Goal: Information Seeking & Learning: Learn about a topic

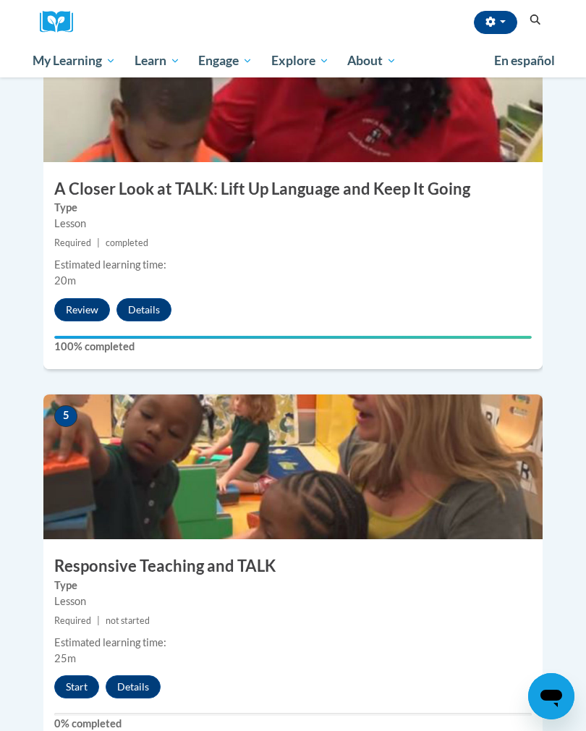
scroll to position [1570, 0]
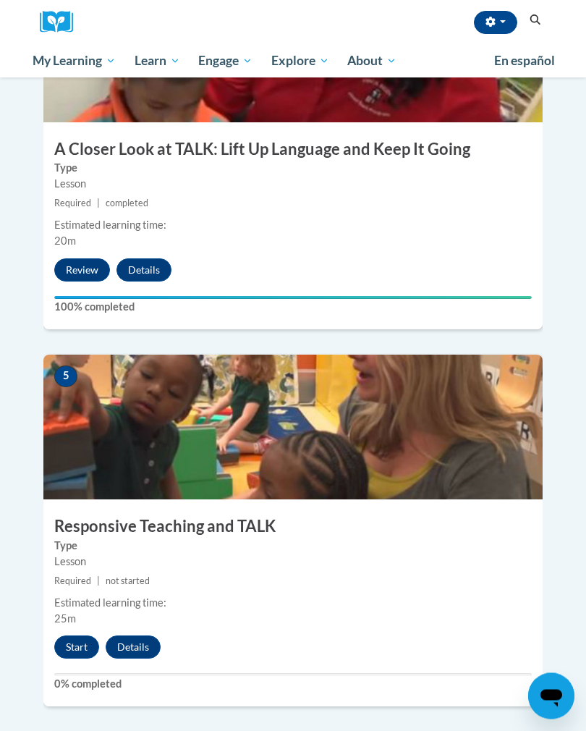
click at [77, 596] on div "Estimated learning time: 25m" at bounding box center [292, 612] width 499 height 32
click at [80, 635] on button "Start" at bounding box center [76, 646] width 45 height 23
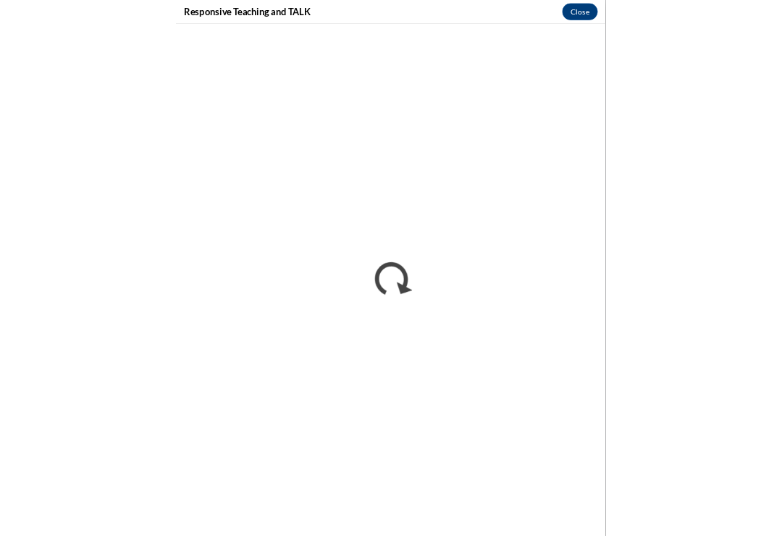
scroll to position [810, 0]
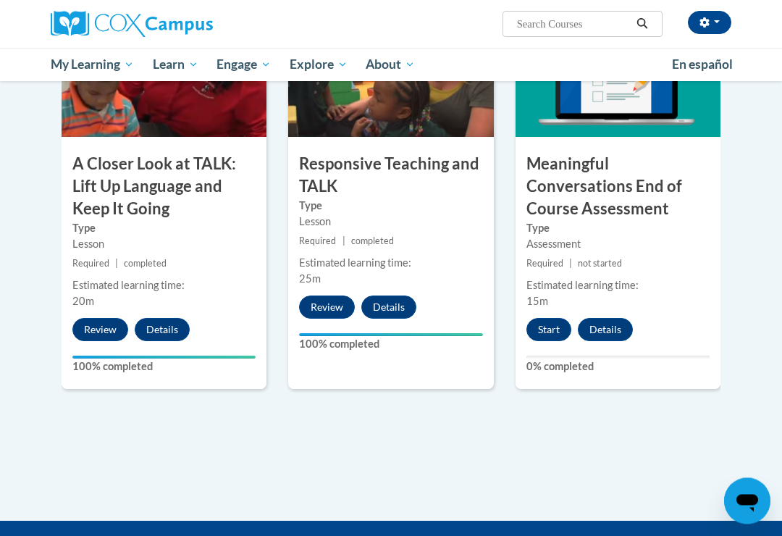
click at [546, 325] on button "Start" at bounding box center [548, 329] width 45 height 23
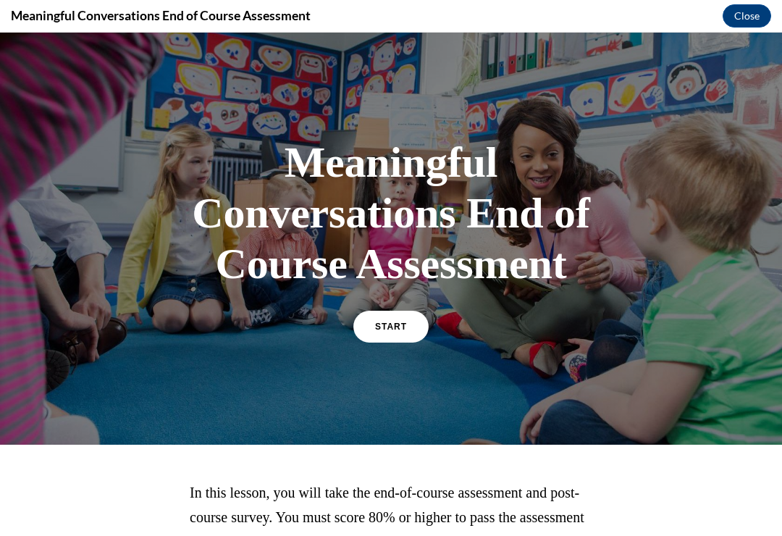
scroll to position [830, 0]
click at [398, 322] on span "START" at bounding box center [391, 326] width 32 height 10
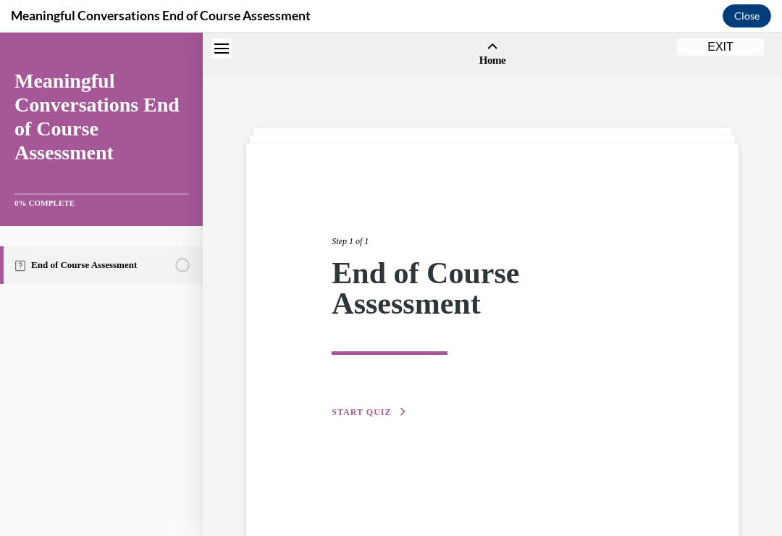
scroll to position [45, 0]
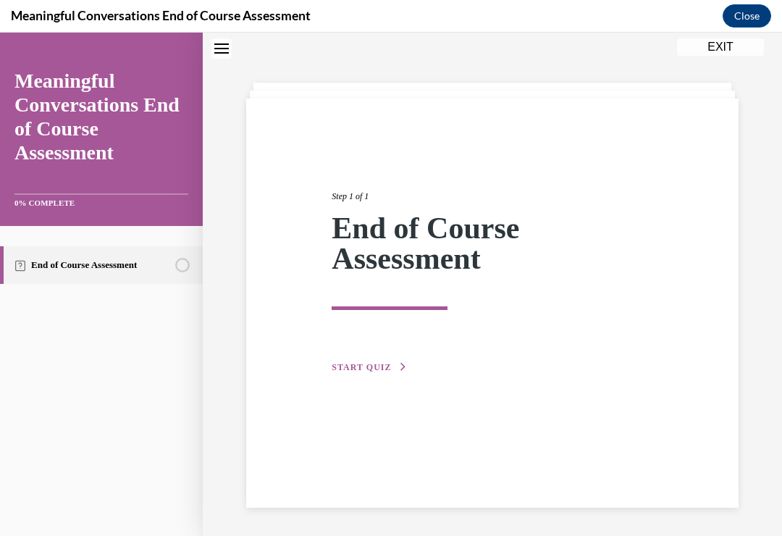
click at [378, 355] on div "Step 1 of 1 End of Course Assessment START QUIZ" at bounding box center [492, 265] width 342 height 219
click at [366, 371] on span "START QUIZ" at bounding box center [360, 367] width 59 height 10
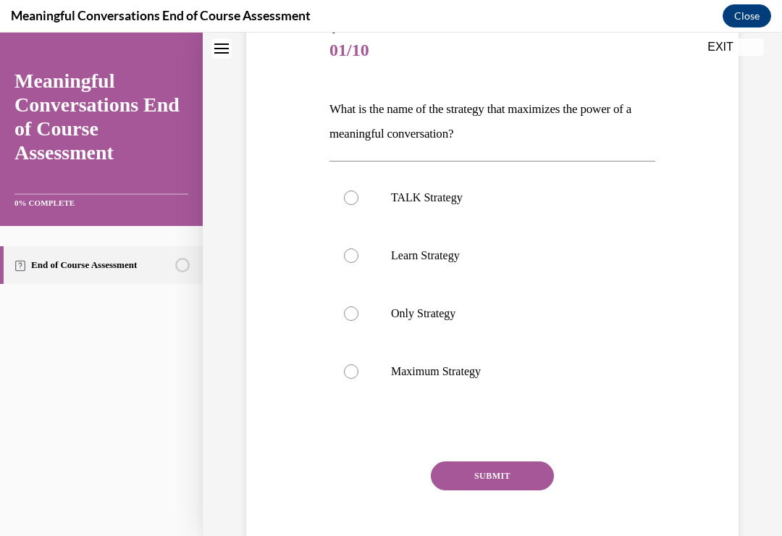
scroll to position [179, 0]
click at [350, 200] on div at bounding box center [351, 197] width 14 height 14
click at [350, 200] on input "TALK Strategy" at bounding box center [351, 197] width 14 height 14
radio input "true"
click at [478, 478] on button "SUBMIT" at bounding box center [492, 475] width 123 height 29
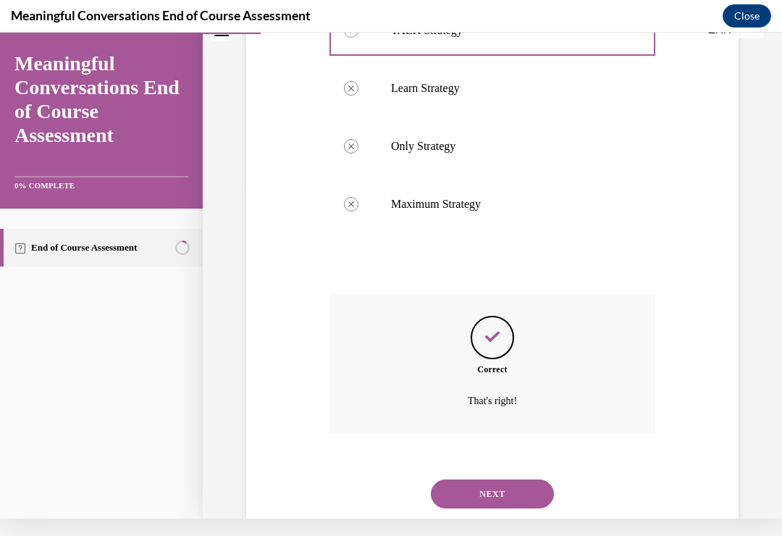
scroll to position [351, 0]
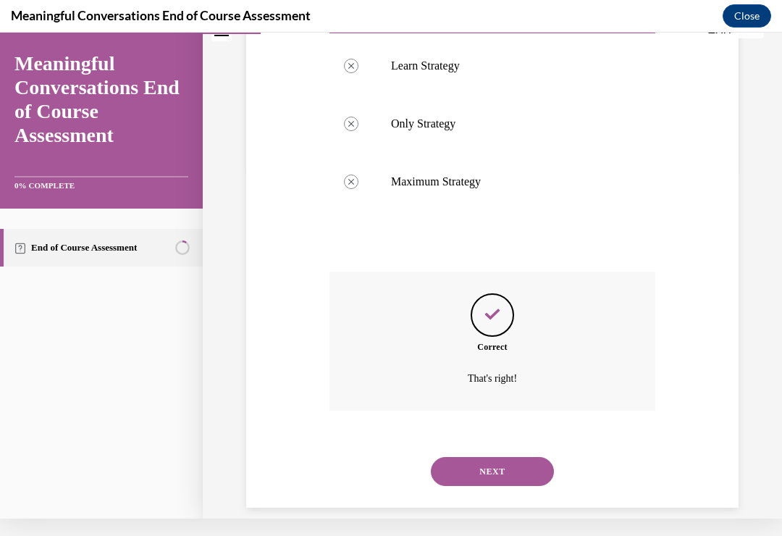
click at [476, 457] on button "NEXT" at bounding box center [492, 471] width 123 height 29
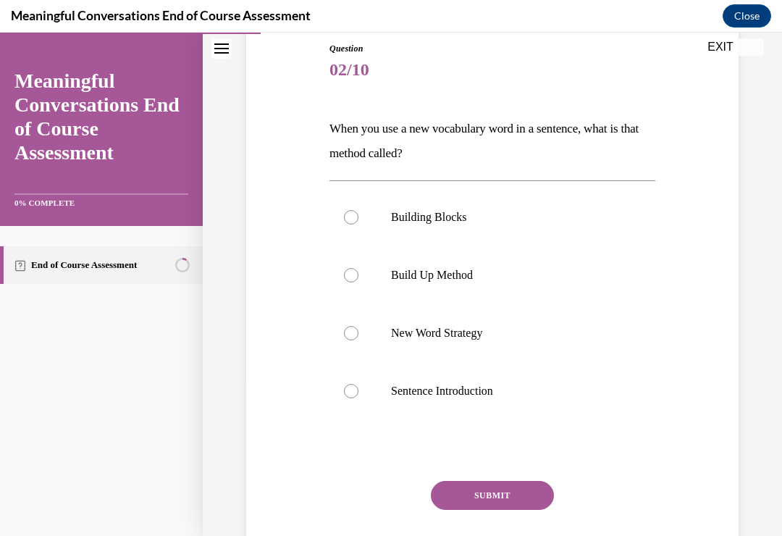
scroll to position [160, 0]
click at [342, 269] on label "Build Up Method" at bounding box center [492, 274] width 326 height 58
click at [344, 269] on input "Build Up Method" at bounding box center [351, 274] width 14 height 14
radio input "true"
click at [469, 493] on button "SUBMIT" at bounding box center [492, 494] width 123 height 29
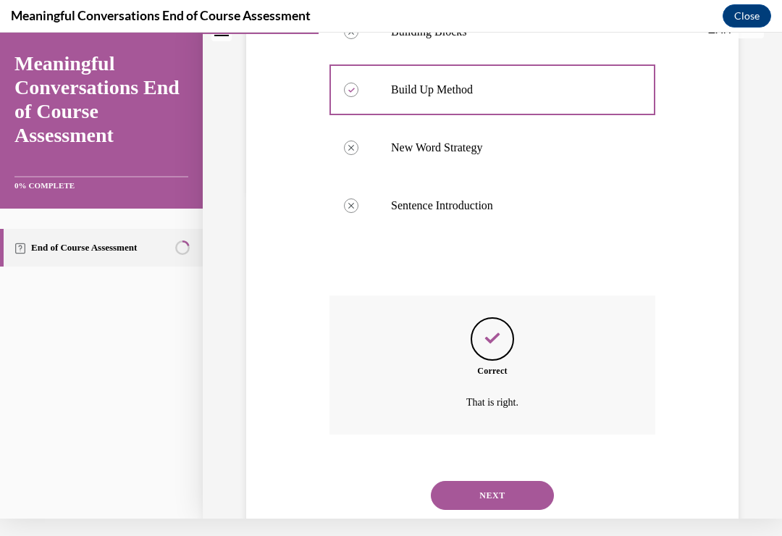
scroll to position [351, 0]
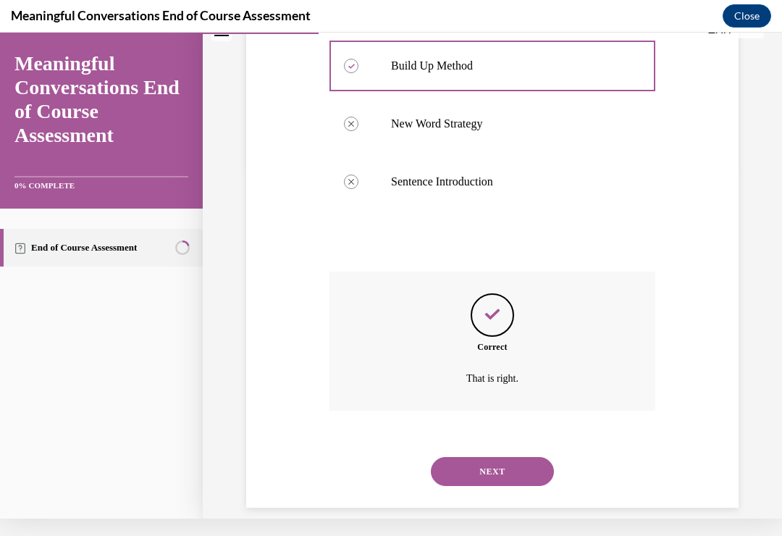
click at [471, 457] on button "NEXT" at bounding box center [492, 471] width 123 height 29
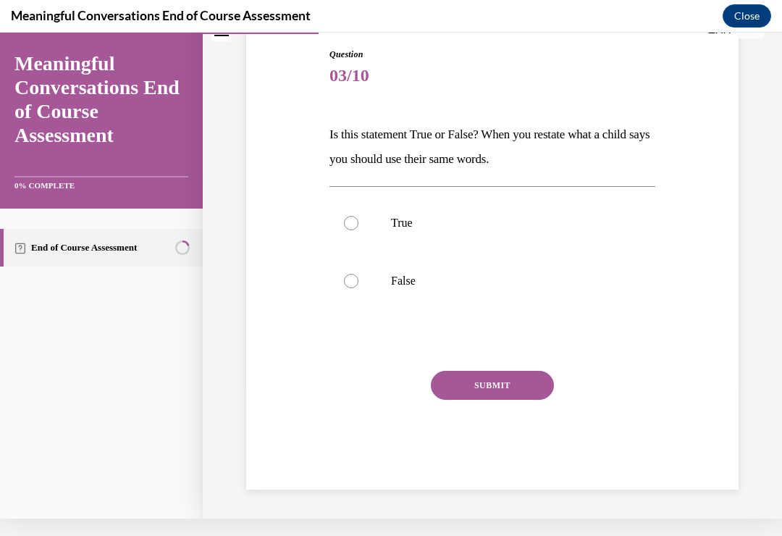
scroll to position [119, 0]
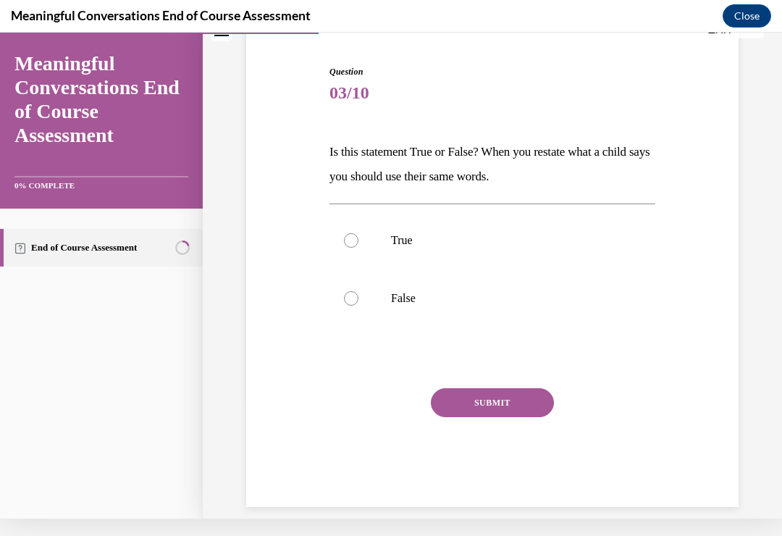
click at [353, 247] on label "True" at bounding box center [492, 240] width 326 height 58
click at [353, 247] on input "True" at bounding box center [351, 240] width 14 height 14
radio input "true"
click at [467, 396] on button "SUBMIT" at bounding box center [492, 402] width 123 height 29
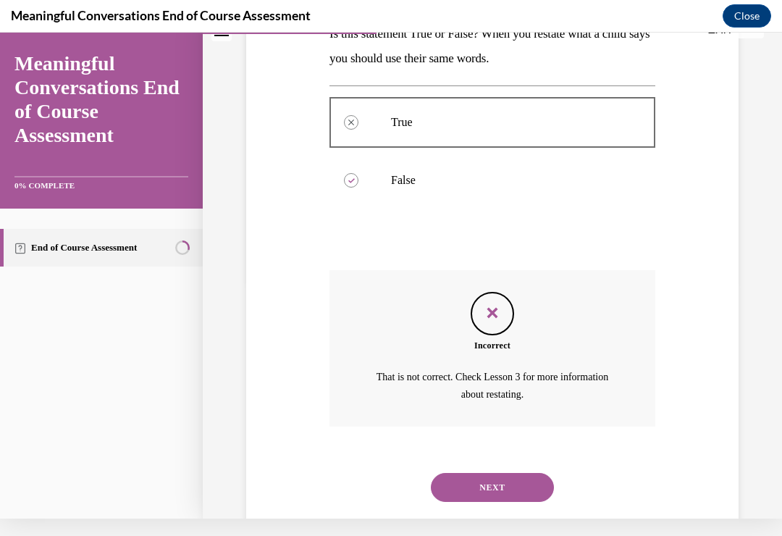
scroll to position [252, 0]
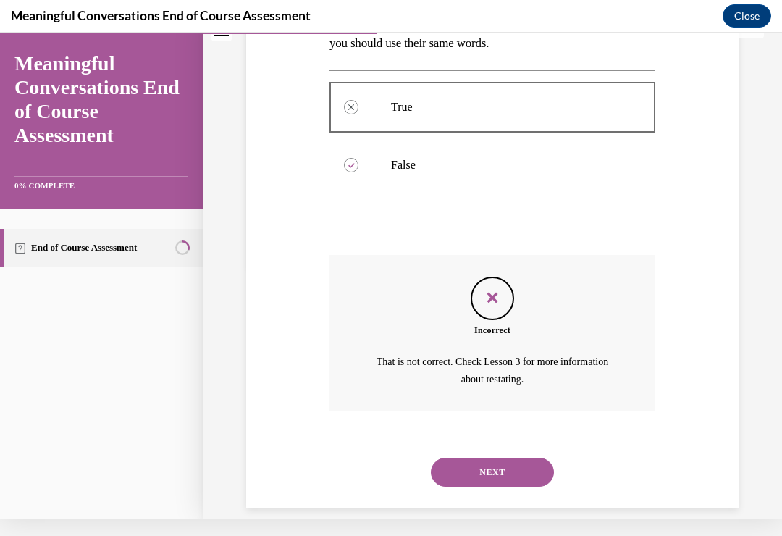
click at [467, 457] on button "NEXT" at bounding box center [492, 471] width 123 height 29
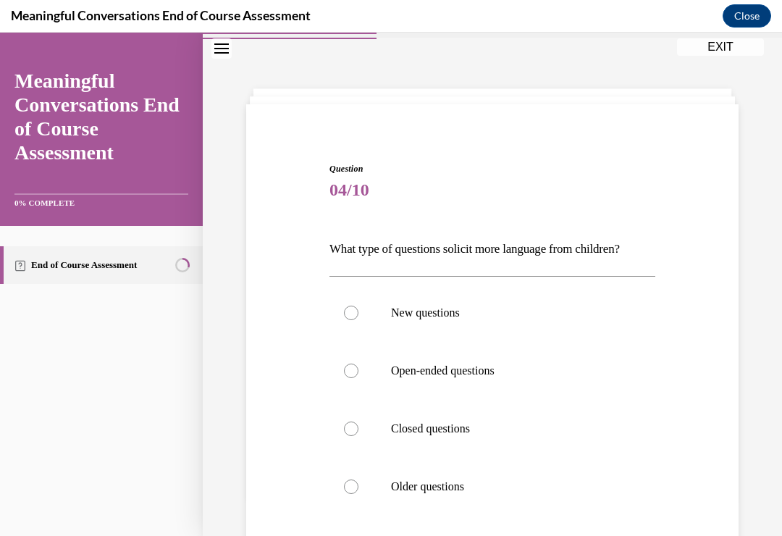
scroll to position [59, 0]
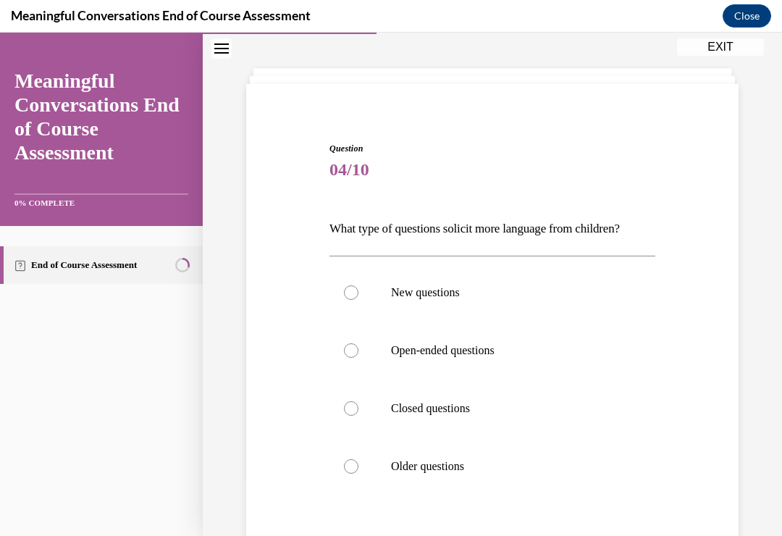
click at [357, 350] on div at bounding box center [351, 350] width 14 height 14
click at [357, 350] on input "Open-ended questions" at bounding box center [351, 350] width 14 height 14
radio input "true"
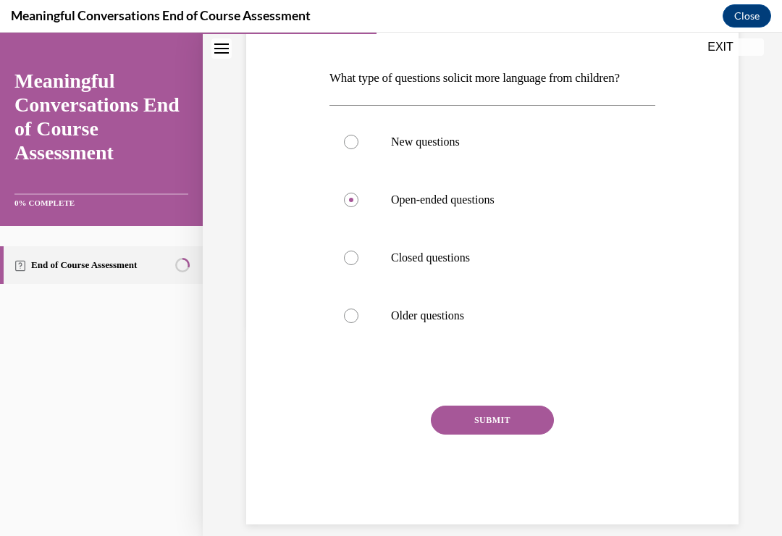
click at [459, 425] on button "SUBMIT" at bounding box center [492, 419] width 123 height 29
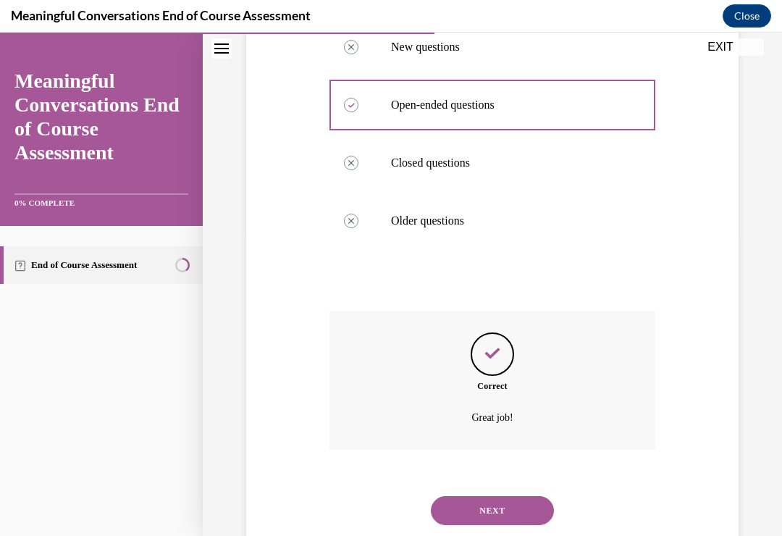
scroll to position [326, 0]
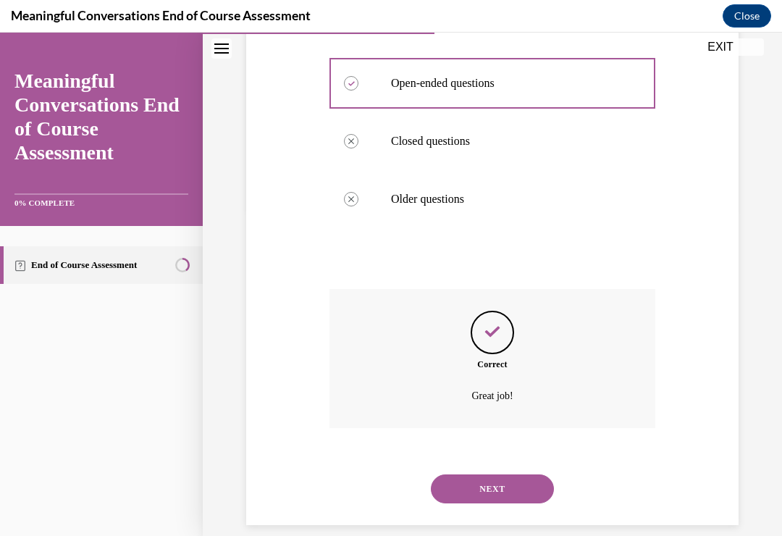
click at [462, 474] on button "NEXT" at bounding box center [492, 488] width 123 height 29
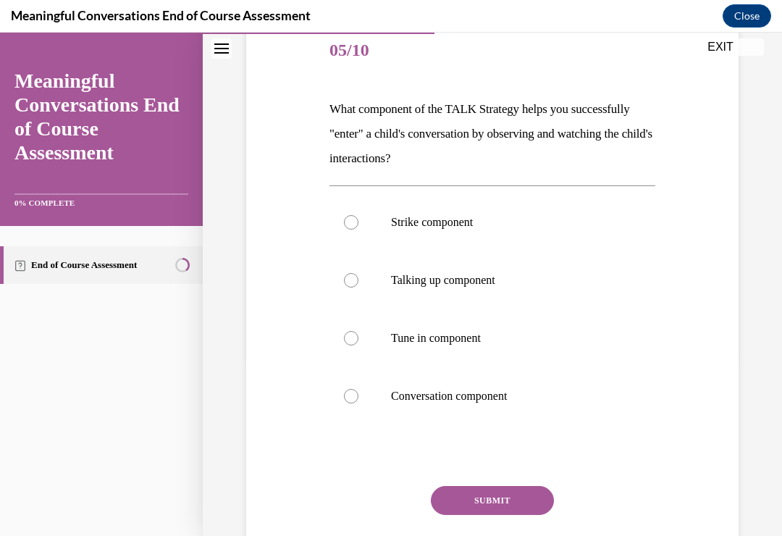
scroll to position [179, 0]
click at [342, 329] on label "Tune in component" at bounding box center [492, 337] width 326 height 58
click at [344, 330] on input "Tune in component" at bounding box center [351, 337] width 14 height 14
radio input "true"
click at [466, 486] on button "SUBMIT" at bounding box center [492, 499] width 123 height 29
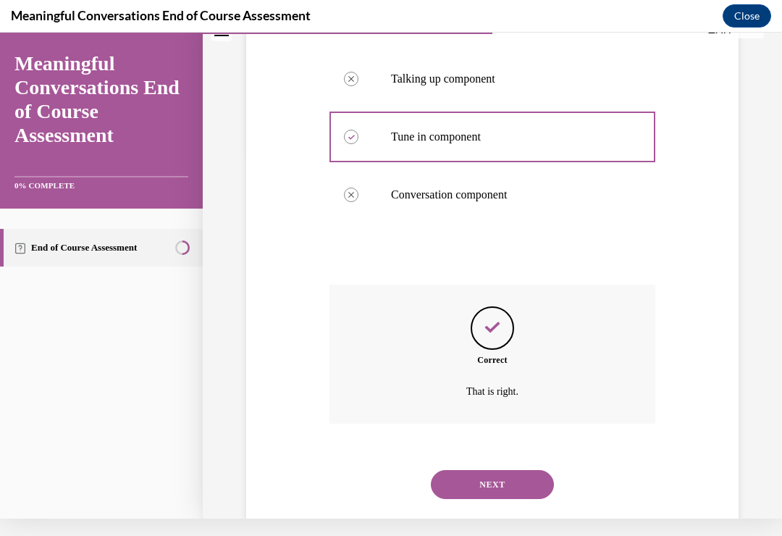
scroll to position [376, 0]
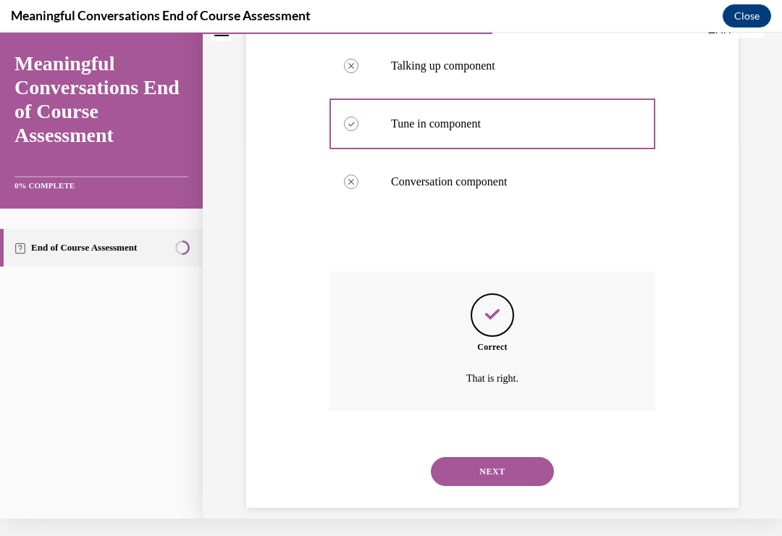
click at [461, 457] on button "NEXT" at bounding box center [492, 471] width 123 height 29
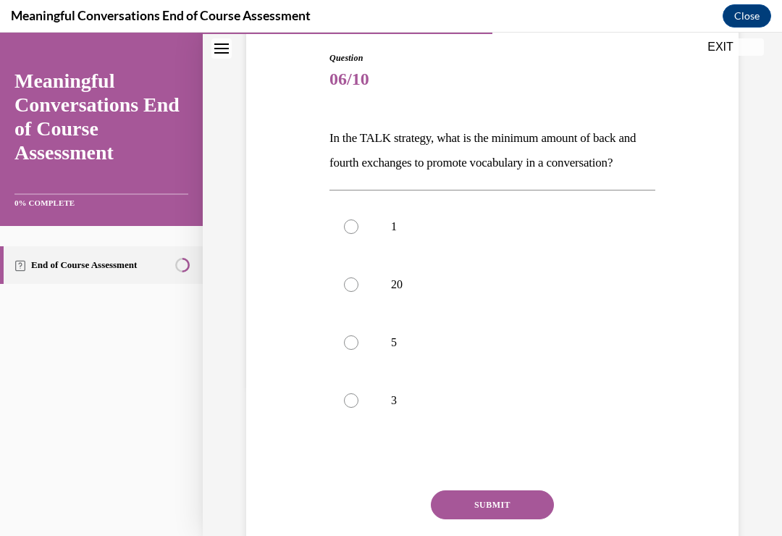
scroll to position [150, 0]
click at [349, 407] on div at bounding box center [351, 400] width 14 height 14
click at [349, 407] on input "3" at bounding box center [351, 400] width 14 height 14
radio input "true"
click at [467, 519] on button "SUBMIT" at bounding box center [492, 504] width 123 height 29
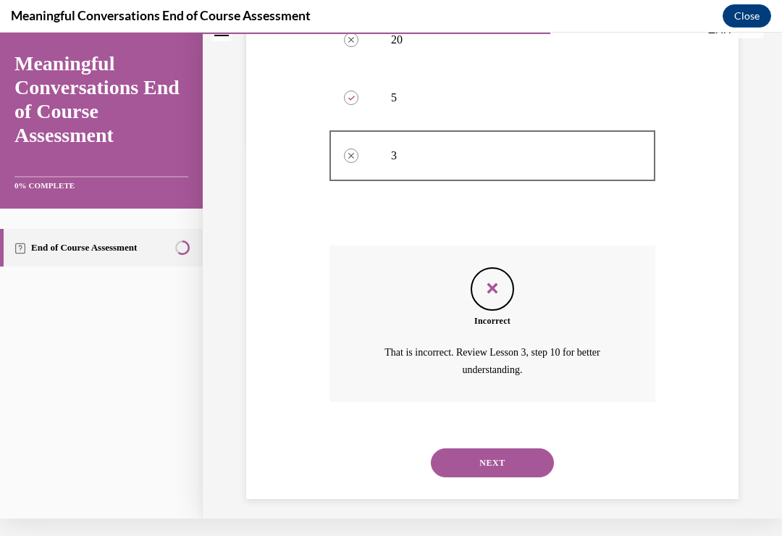
scroll to position [392, 0]
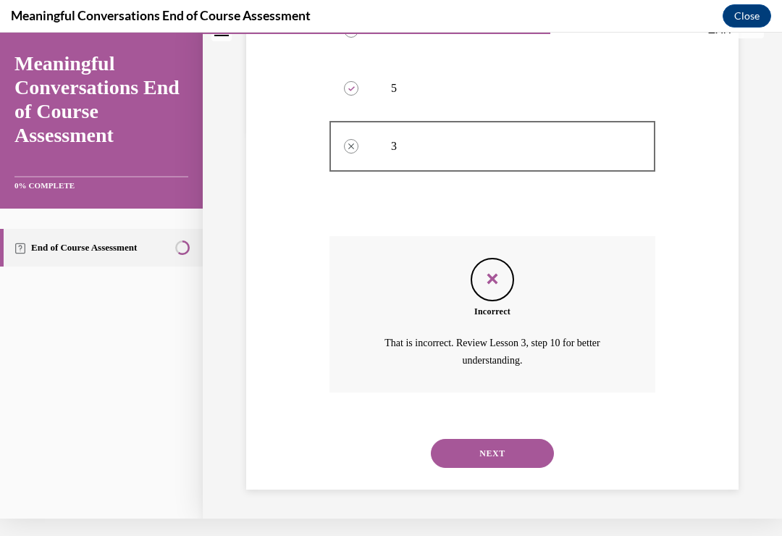
click at [465, 447] on button "NEXT" at bounding box center [492, 453] width 123 height 29
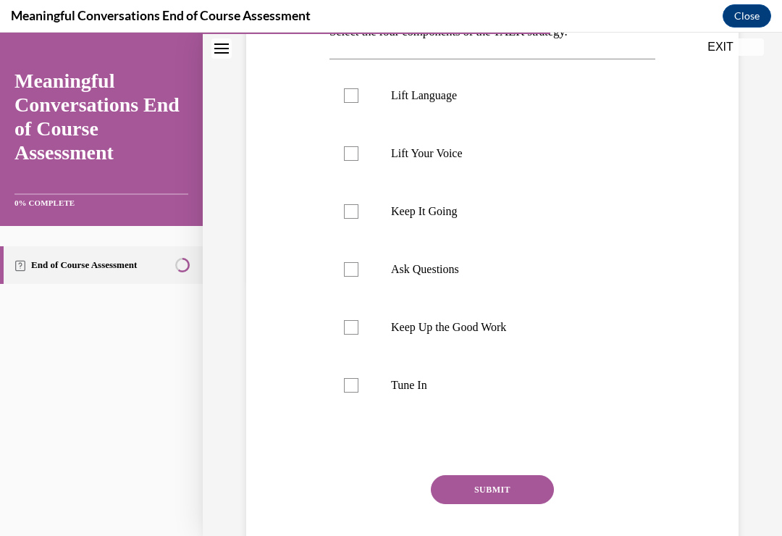
scroll to position [253, 0]
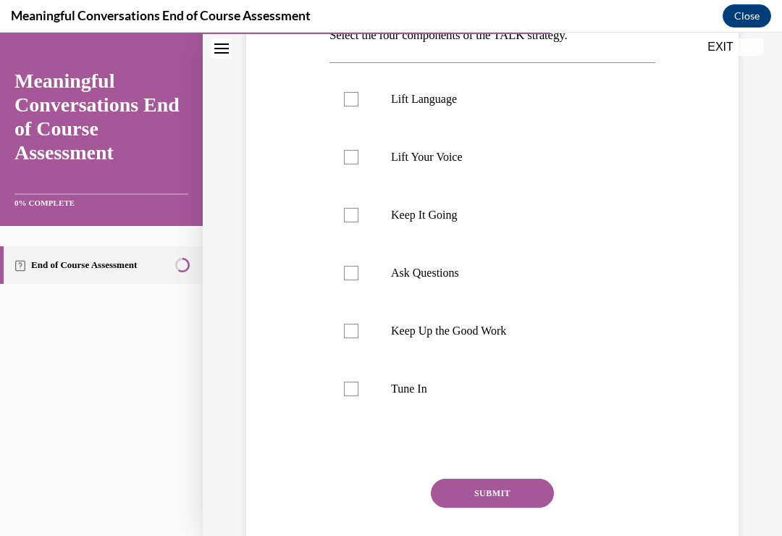
click at [353, 393] on div at bounding box center [351, 388] width 14 height 14
click at [353, 393] on input "Tune In" at bounding box center [351, 388] width 14 height 14
checkbox input "true"
click at [353, 281] on label "Ask Questions" at bounding box center [492, 273] width 326 height 58
click at [353, 280] on input "Ask Questions" at bounding box center [351, 273] width 14 height 14
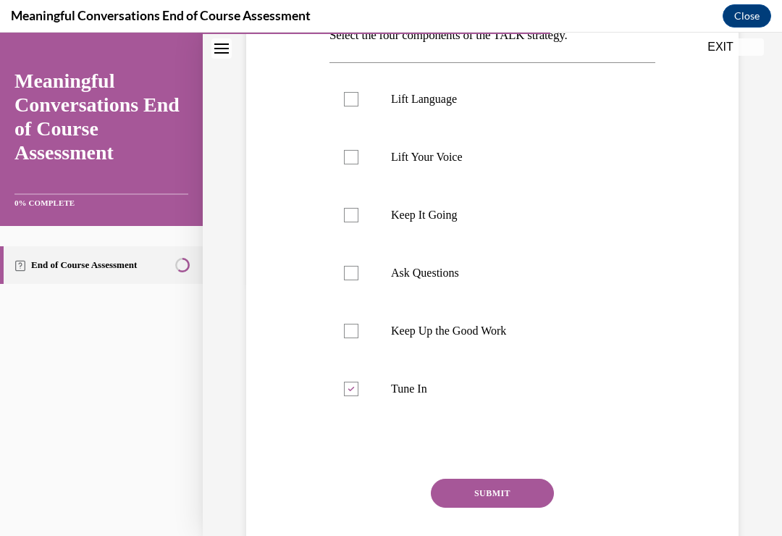
checkbox input "true"
click at [348, 212] on div at bounding box center [351, 215] width 14 height 14
click at [348, 212] on input "Keep It Going" at bounding box center [351, 215] width 14 height 14
checkbox input "true"
click at [354, 110] on label "Lift Language" at bounding box center [492, 99] width 326 height 58
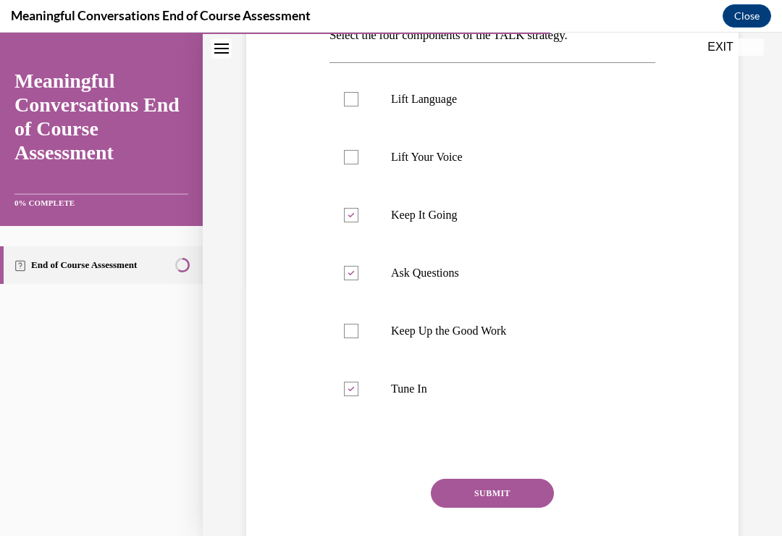
click at [354, 106] on input "Lift Language" at bounding box center [351, 99] width 14 height 14
checkbox input "true"
click at [481, 484] on button "SUBMIT" at bounding box center [492, 492] width 123 height 29
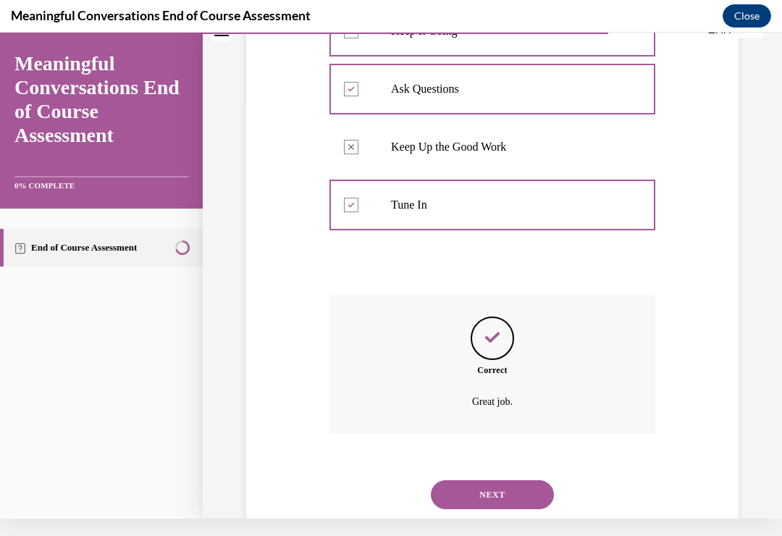
click at [499, 480] on button "NEXT" at bounding box center [492, 494] width 123 height 29
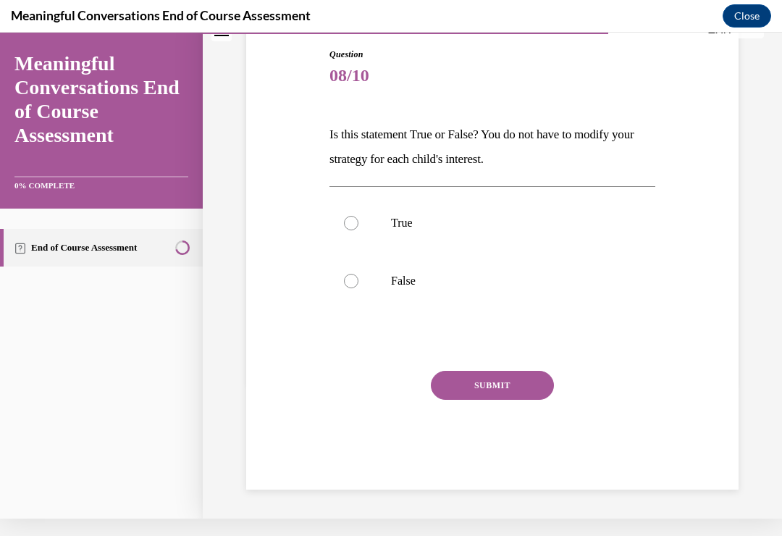
scroll to position [119, 0]
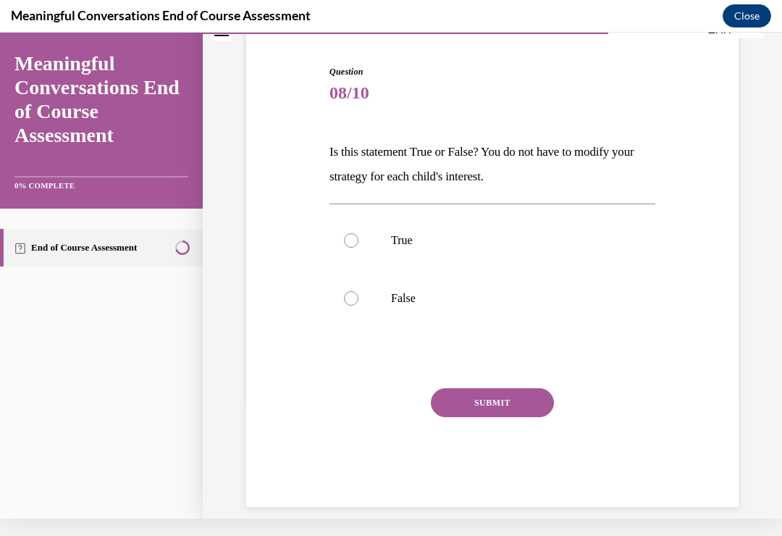
click at [352, 296] on div at bounding box center [351, 298] width 14 height 14
click at [352, 296] on input "False" at bounding box center [351, 298] width 14 height 14
radio input "true"
click at [481, 394] on button "SUBMIT" at bounding box center [492, 402] width 123 height 29
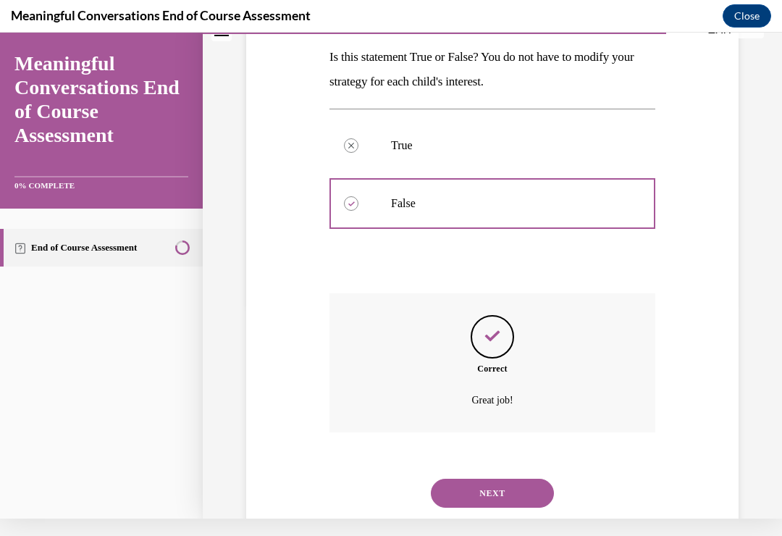
scroll to position [235, 0]
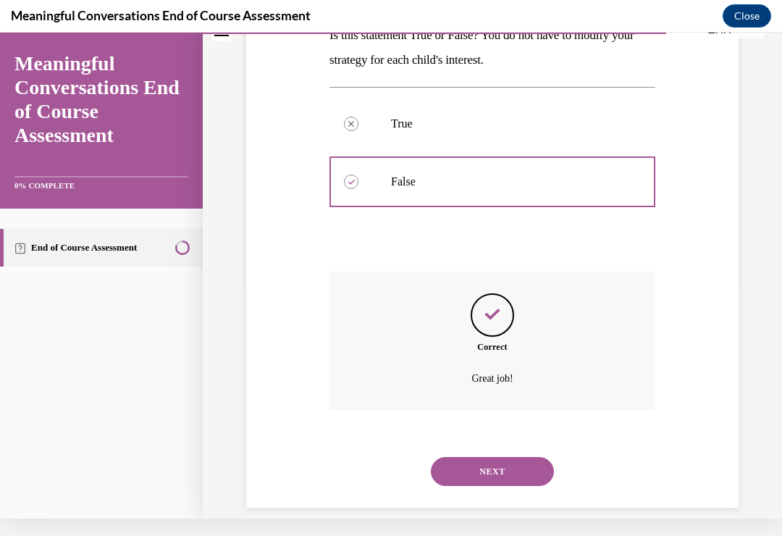
click at [502, 457] on button "NEXT" at bounding box center [492, 471] width 123 height 29
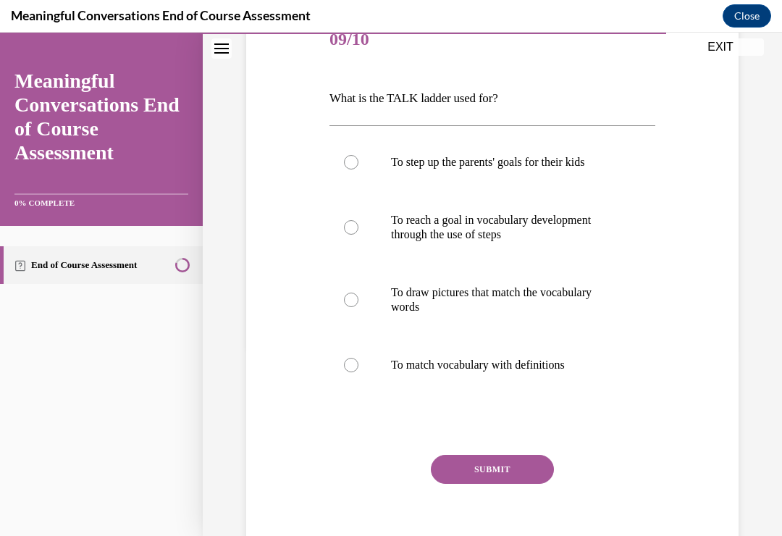
scroll to position [190, 0]
click at [355, 222] on div at bounding box center [351, 227] width 14 height 14
click at [355, 222] on input "To reach a goal in vocabulary development through the use of steps" at bounding box center [351, 227] width 14 height 14
radio input "true"
click at [490, 465] on button "SUBMIT" at bounding box center [492, 468] width 123 height 29
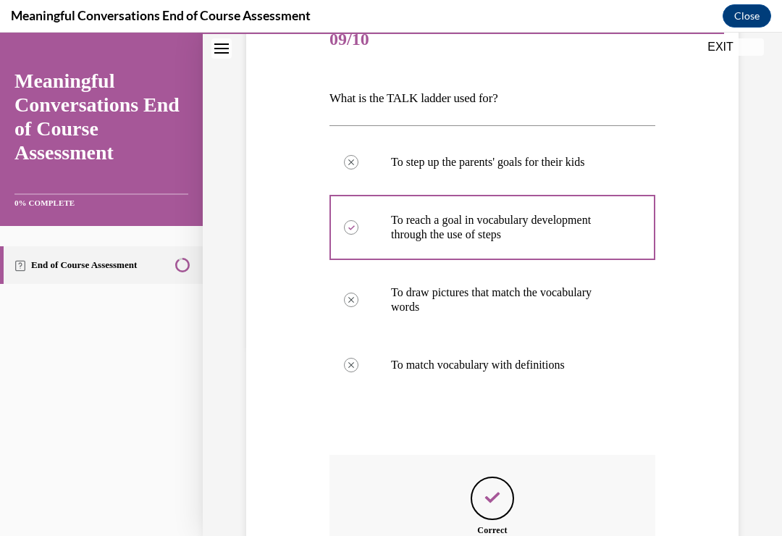
scroll to position [17, 0]
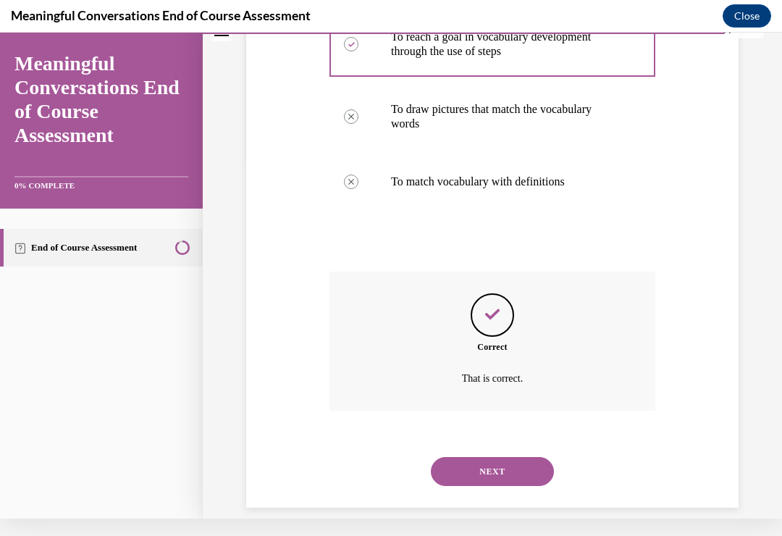
click at [497, 459] on button "NEXT" at bounding box center [492, 471] width 123 height 29
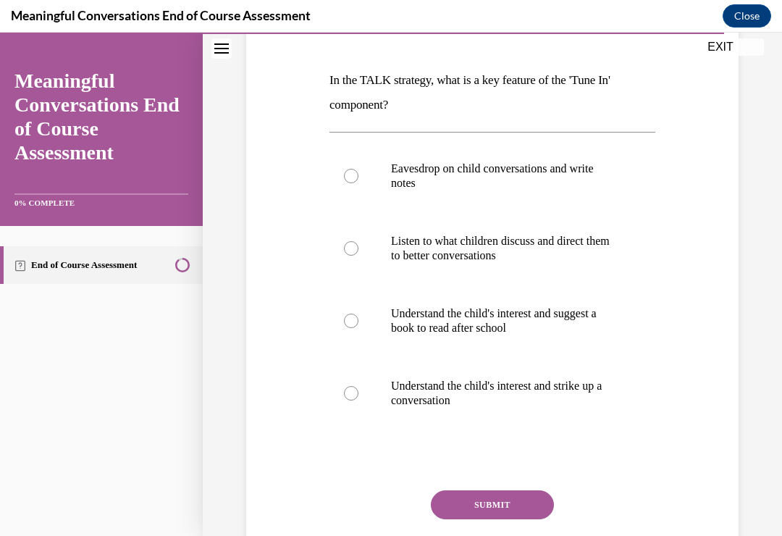
scroll to position [211, 0]
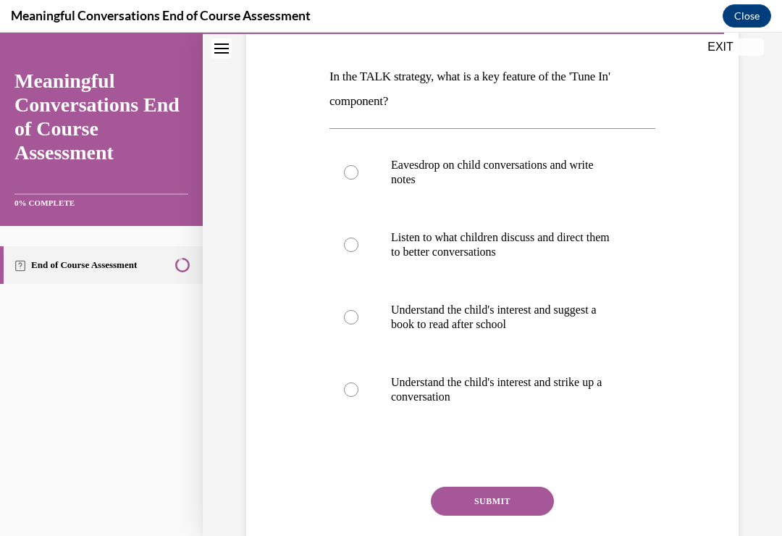
click at [343, 386] on label "Understand the child's interest and strike up a conversation" at bounding box center [492, 389] width 326 height 72
click at [344, 386] on input "Understand the child's interest and strike up a conversation" at bounding box center [351, 389] width 14 height 14
radio input "true"
click at [492, 489] on button "SUBMIT" at bounding box center [492, 500] width 123 height 29
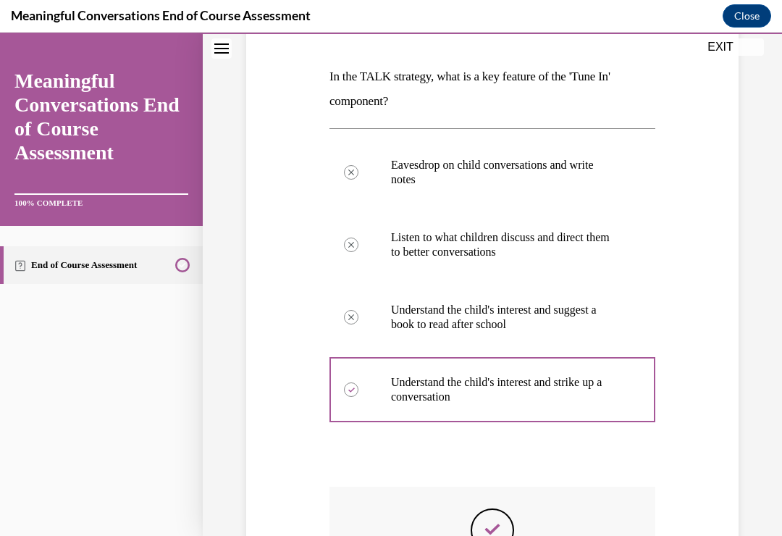
scroll to position [252, 0]
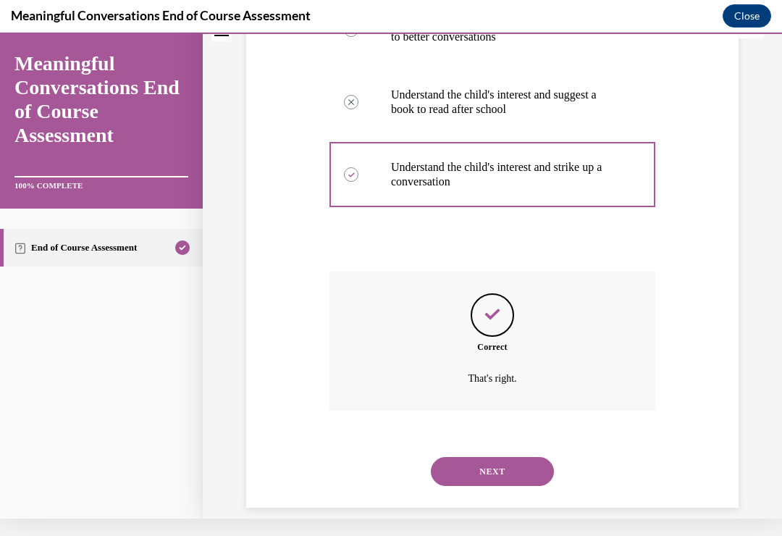
click at [488, 457] on button "NEXT" at bounding box center [492, 471] width 123 height 29
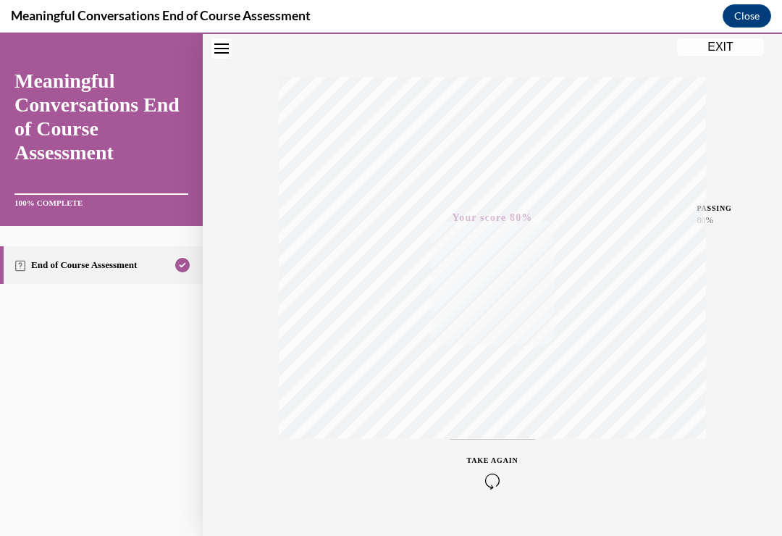
scroll to position [239, 0]
click at [729, 47] on button "EXIT" at bounding box center [720, 46] width 87 height 17
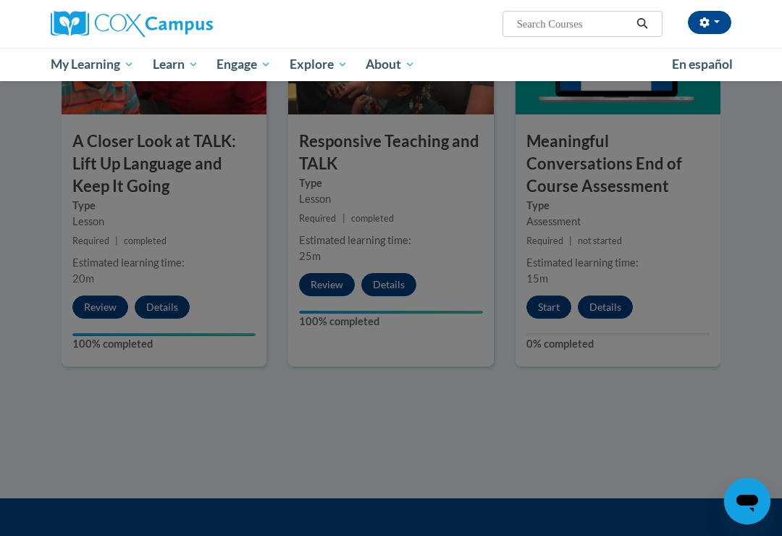
click at [504, 391] on div at bounding box center [391, 268] width 782 height 536
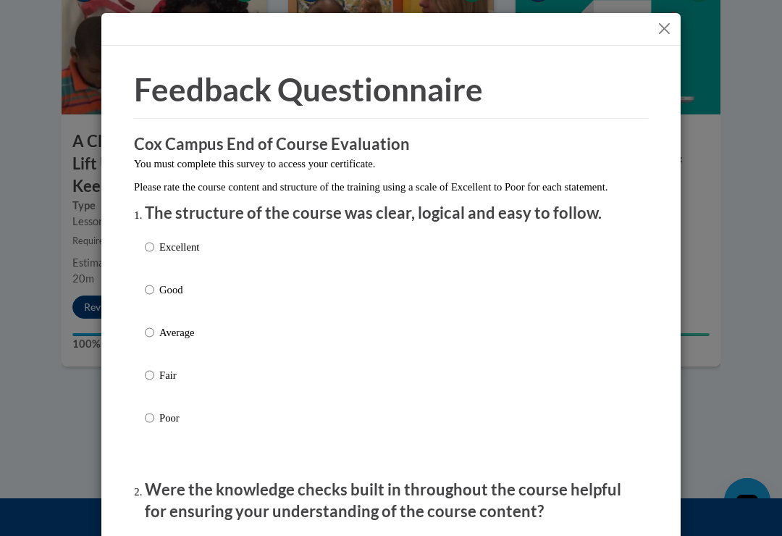
click at [148, 295] on input "Good" at bounding box center [149, 290] width 9 height 16
radio input "true"
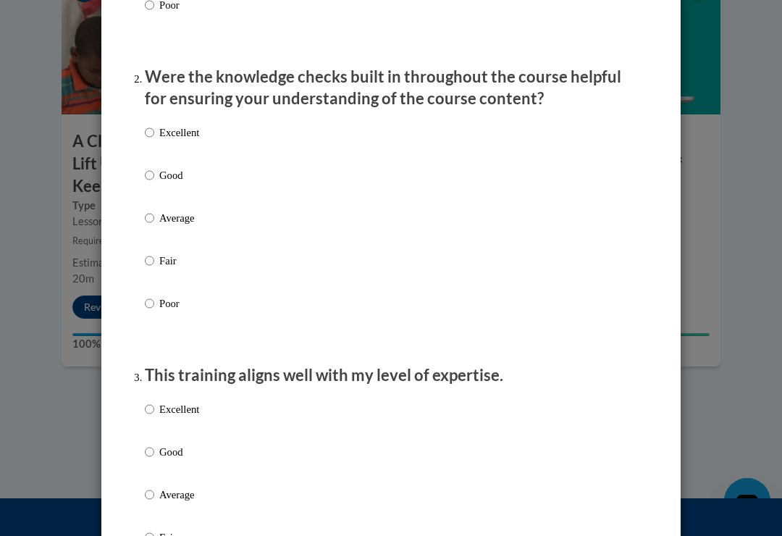
scroll to position [378, 0]
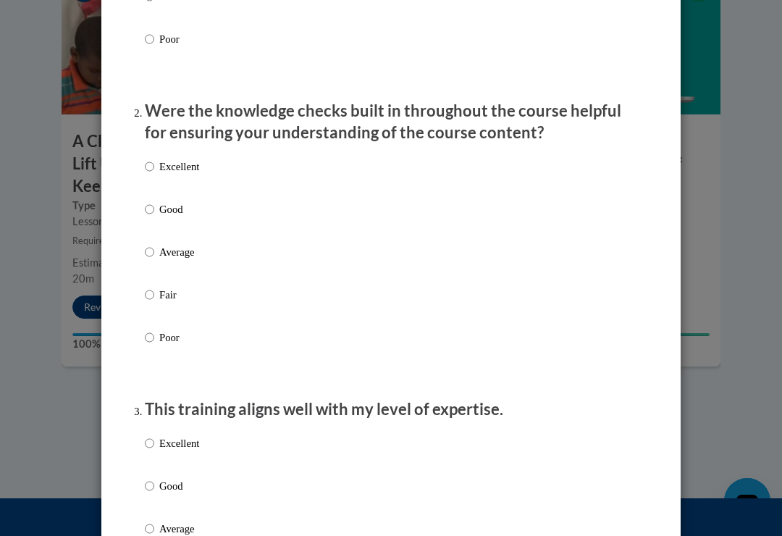
click at [154, 207] on input "Good" at bounding box center [149, 209] width 9 height 16
radio input "true"
click at [154, 478] on input "Good" at bounding box center [149, 486] width 9 height 16
radio input "true"
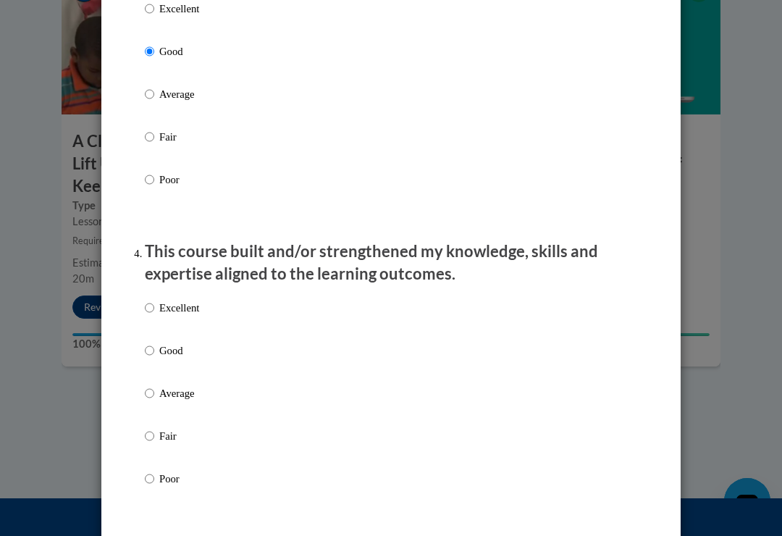
scroll to position [818, 0]
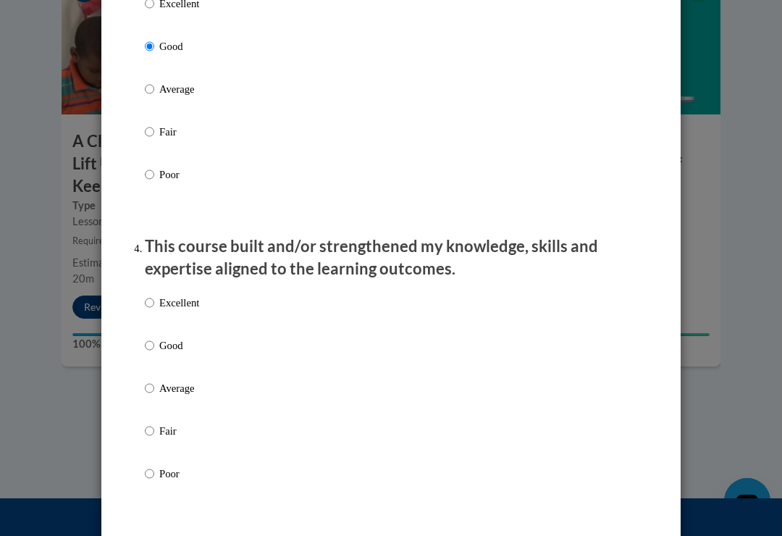
click at [151, 339] on input "Good" at bounding box center [149, 345] width 9 height 16
radio input "true"
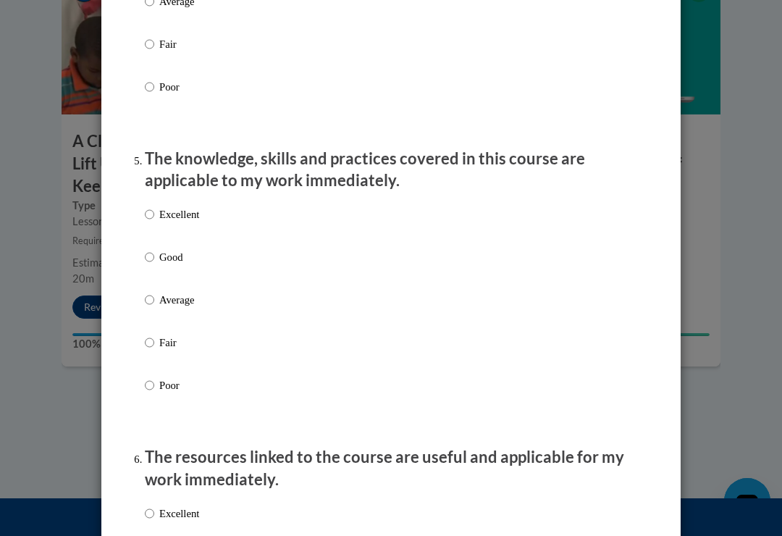
scroll to position [1203, 0]
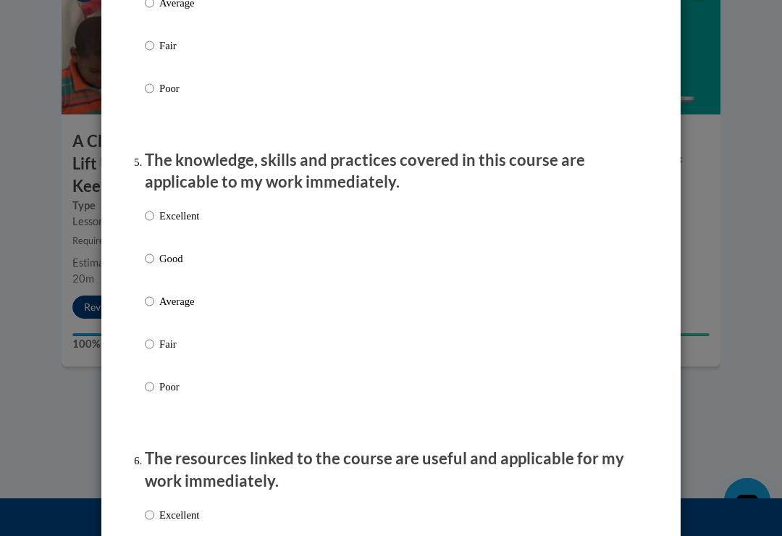
click at [153, 250] on input "Good" at bounding box center [149, 258] width 9 height 16
radio input "true"
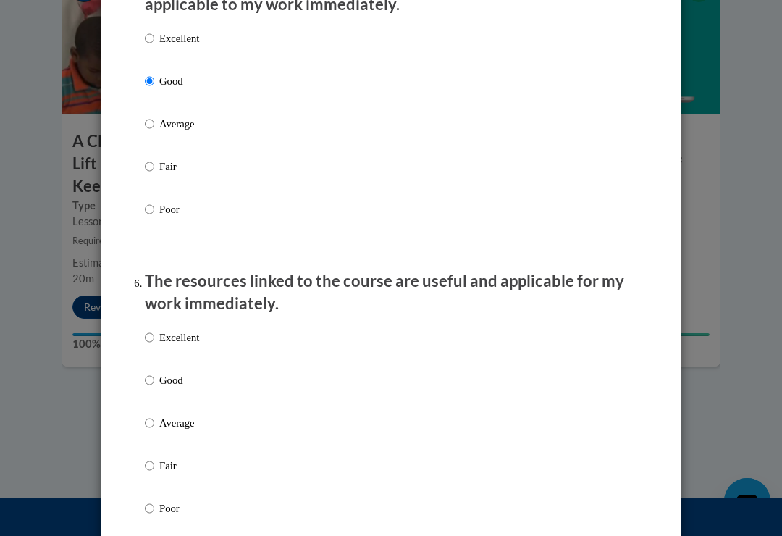
scroll to position [1382, 0]
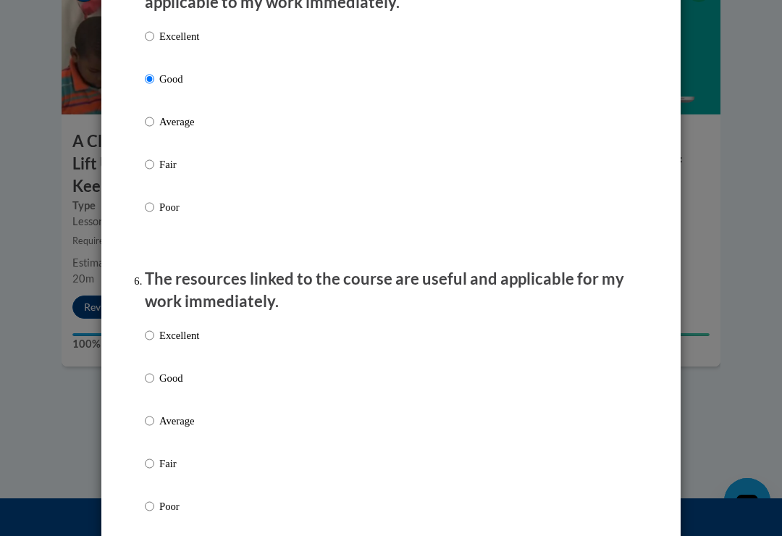
click at [148, 377] on input "Good" at bounding box center [149, 378] width 9 height 16
radio input "true"
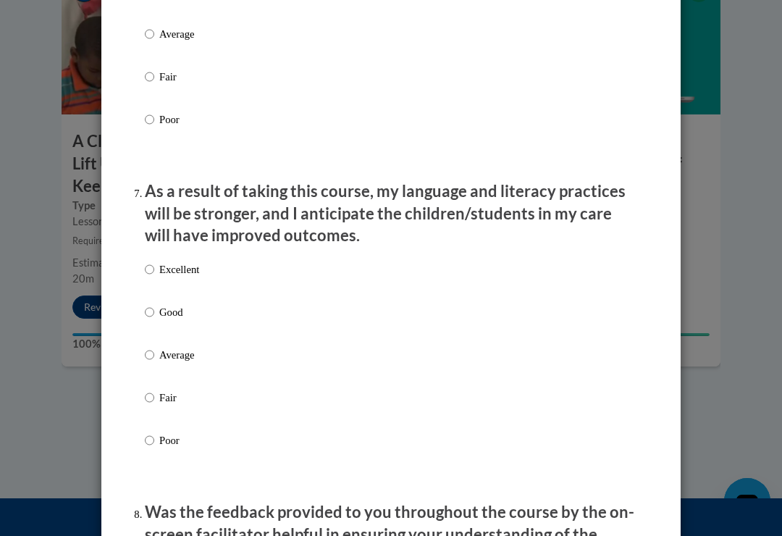
scroll to position [1784, 0]
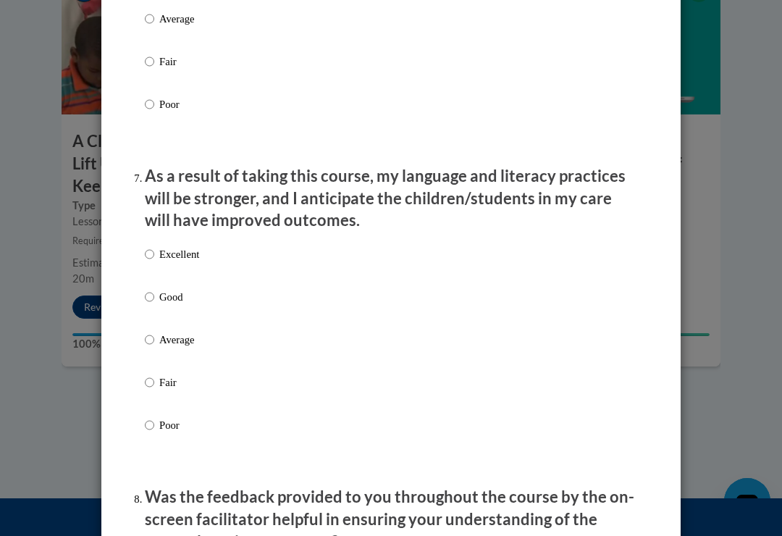
click at [149, 289] on input "Good" at bounding box center [149, 297] width 9 height 16
radio input "true"
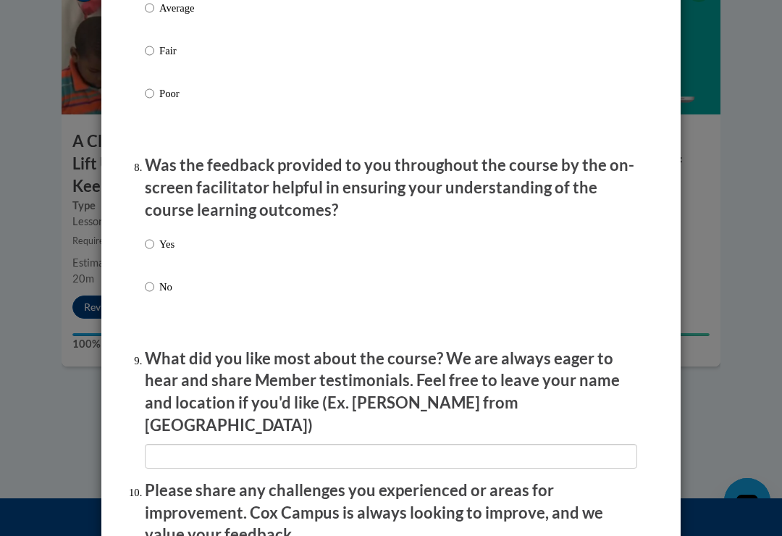
scroll to position [2165, 0]
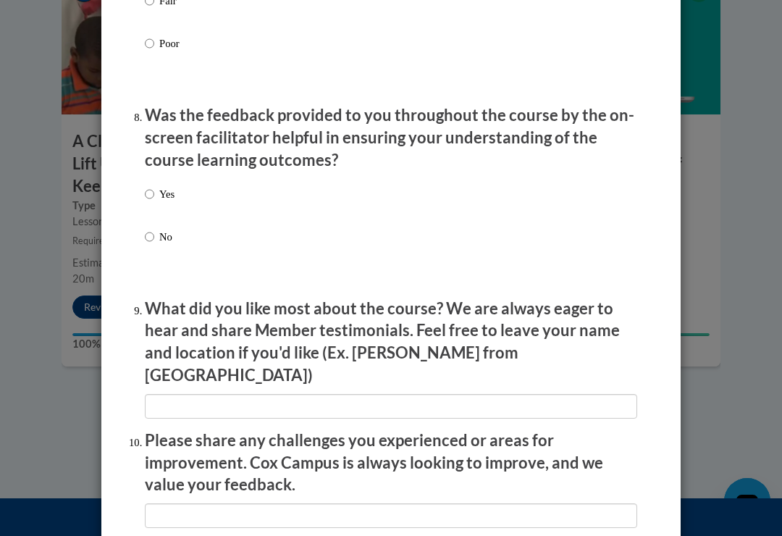
click at [153, 186] on input "Yes" at bounding box center [149, 194] width 9 height 16
radio input "true"
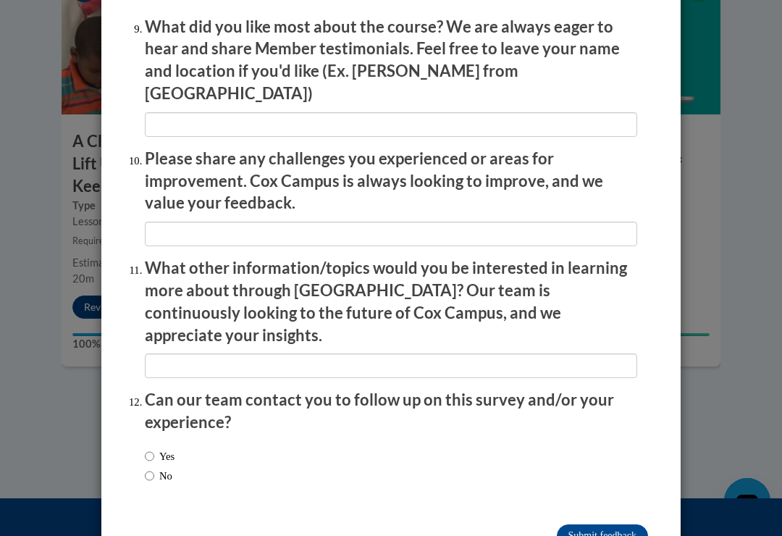
scroll to position [2446, 0]
click at [145, 468] on label "No" at bounding box center [158, 476] width 27 height 16
click at [145, 468] on input "No" at bounding box center [149, 476] width 9 height 16
radio input "true"
click at [579, 525] on input "Submit feedback" at bounding box center [602, 536] width 91 height 23
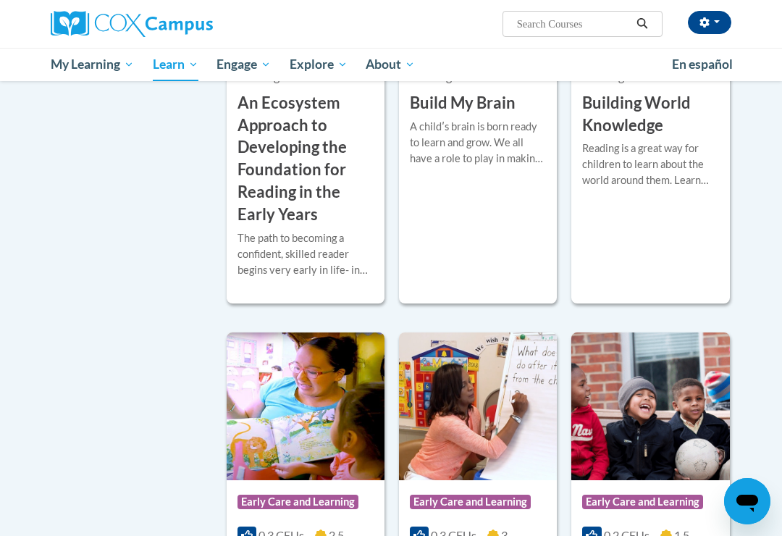
scroll to position [562, 0]
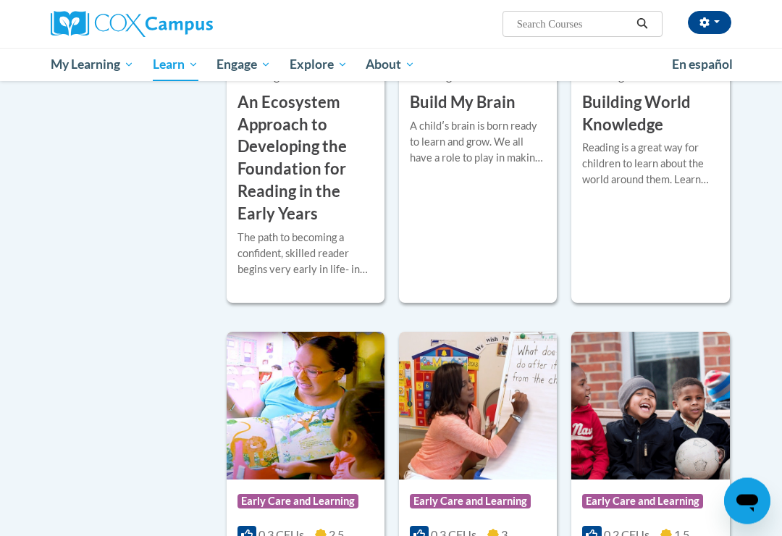
checkbox input "true"
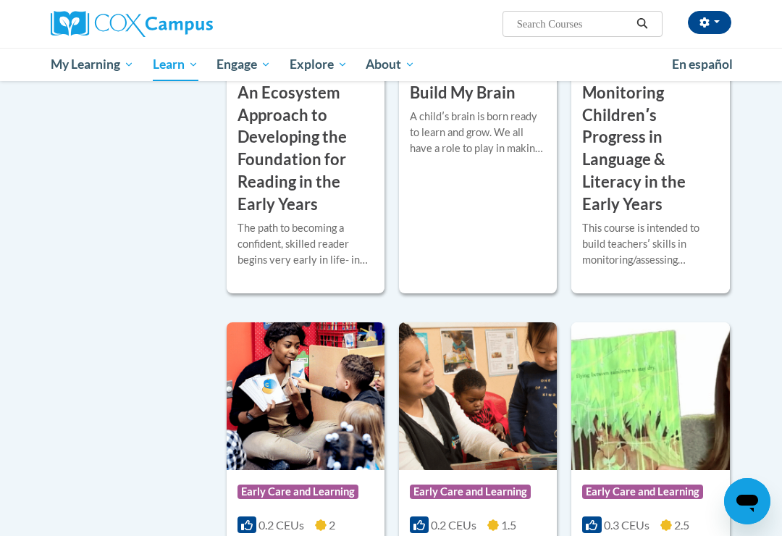
checkbox input "true"
